Goal: Find specific page/section: Find specific page/section

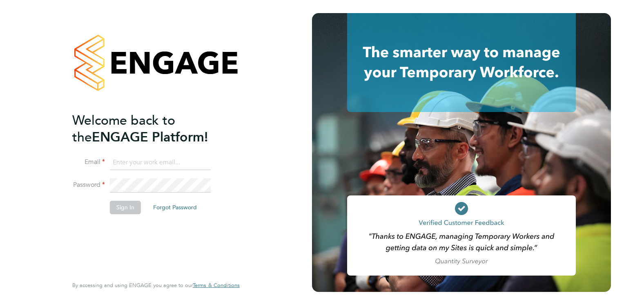
type input "[PERSON_NAME][EMAIL_ADDRESS][DOMAIN_NAME]"
click at [121, 210] on button "Sign In" at bounding box center [125, 207] width 31 height 13
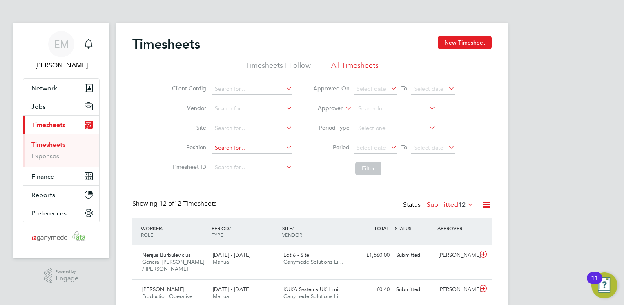
click at [251, 145] on input at bounding box center [252, 147] width 81 height 11
type input "miche"
click at [44, 88] on span "Network" at bounding box center [44, 88] width 26 height 8
click at [239, 145] on input at bounding box center [252, 147] width 81 height 11
click at [44, 88] on span "Network" at bounding box center [44, 88] width 26 height 8
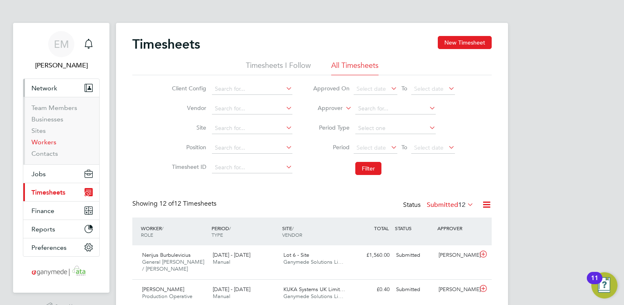
click at [48, 143] on link "Workers" at bounding box center [43, 142] width 25 height 8
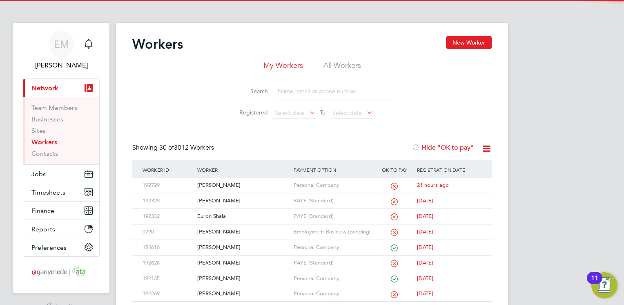
click at [309, 87] on input at bounding box center [333, 91] width 119 height 16
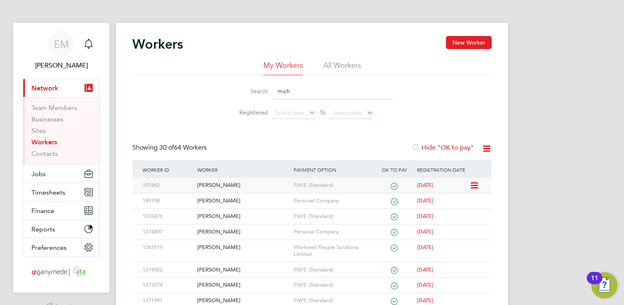
type input "mich"
click at [232, 183] on div "[PERSON_NAME]" at bounding box center [243, 185] width 96 height 15
